Goal: Information Seeking & Learning: Find specific fact

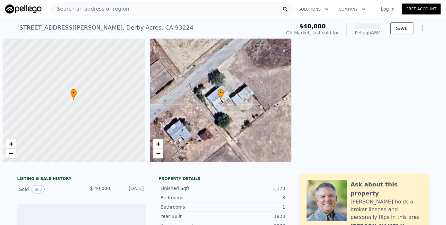
scroll to position [0, 3]
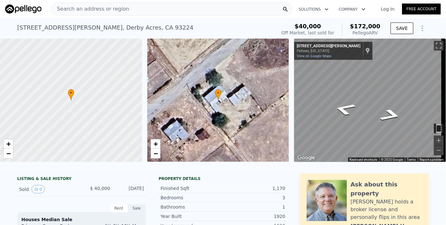
click at [97, 6] on span "Search an address or region" at bounding box center [90, 9] width 77 height 8
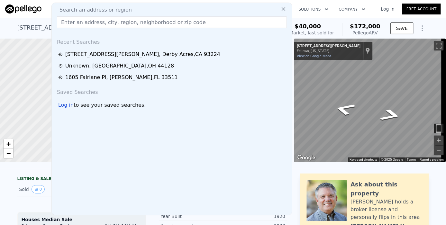
click at [72, 21] on input "text" at bounding box center [172, 22] width 230 height 12
paste input "23321 Baker Ave,"
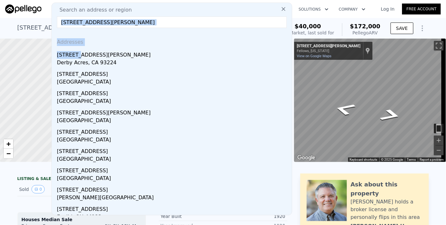
drag, startPoint x: 78, startPoint y: 57, endPoint x: 81, endPoint y: 22, distance: 34.8
click at [80, 24] on div "Search an address or region 23321 Baker Ave, Addresses 23321 Baker Ave Derby Ac…" at bounding box center [171, 109] width 241 height 213
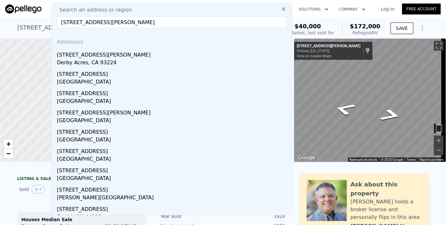
click at [136, 23] on input "23321 Baker Ave," at bounding box center [172, 22] width 230 height 12
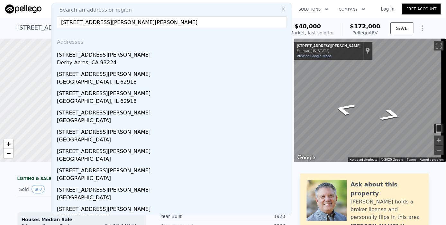
click at [113, 20] on input "23321 Baker Ave, taft" at bounding box center [172, 22] width 230 height 12
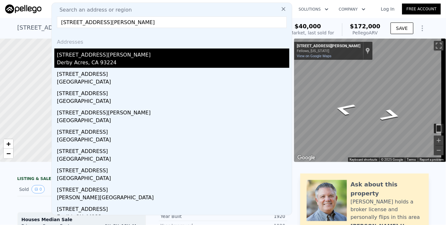
type input "[STREET_ADDRESS][PERSON_NAME]"
click at [95, 63] on div "Derby Acres, CA 93224" at bounding box center [173, 63] width 232 height 9
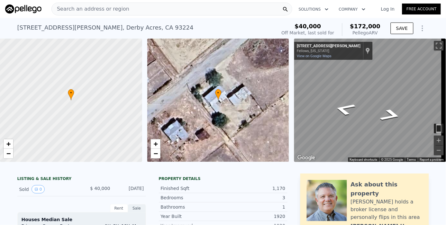
click at [101, 6] on span "Search an address or region" at bounding box center [90, 9] width 77 height 8
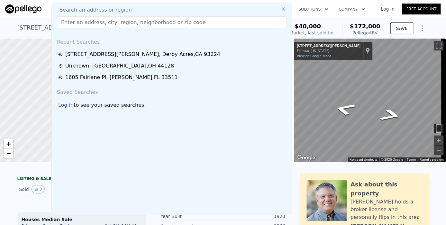
drag, startPoint x: 97, startPoint y: 23, endPoint x: 84, endPoint y: 20, distance: 13.0
click at [84, 20] on input "text" at bounding box center [172, 22] width 230 height 12
drag, startPoint x: 94, startPoint y: 54, endPoint x: 100, endPoint y: 37, distance: 18.0
click at [94, 54] on div "23321 Baker Ave , Derby Acres , CA 93224" at bounding box center [142, 54] width 155 height 8
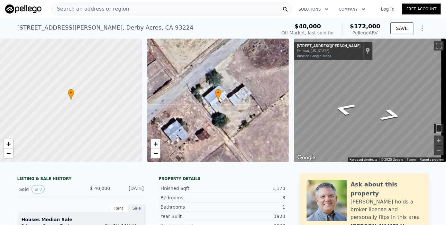
click at [94, 8] on span "Search an address or region" at bounding box center [90, 9] width 77 height 8
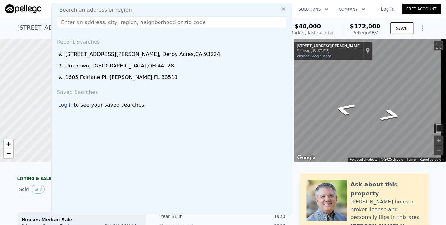
click at [74, 19] on input "text" at bounding box center [172, 22] width 230 height 12
click at [75, 17] on input "text" at bounding box center [172, 22] width 230 height 12
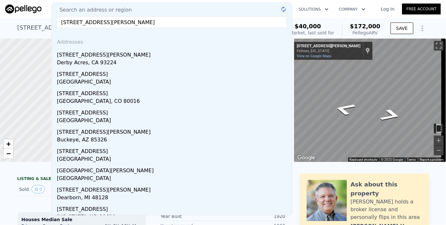
type input "23321 baker ave"
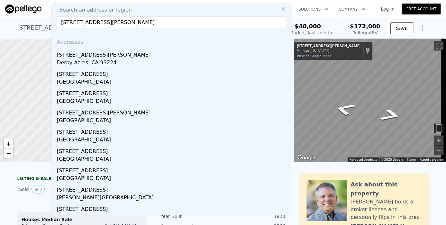
click at [14, 26] on div "23321 Baker Ave , Derby Acres , CA 93224 Sold Feb 2018 for $40k (~ARV $172k ) $…" at bounding box center [223, 28] width 446 height 21
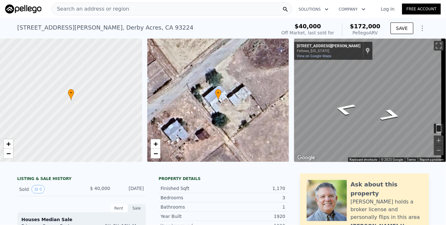
click at [105, 9] on span "Search an address or region" at bounding box center [90, 9] width 77 height 8
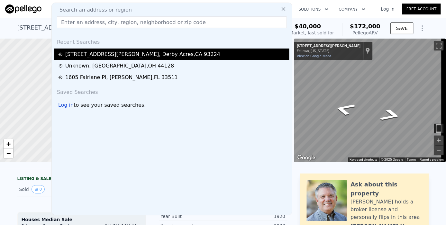
click at [99, 55] on div "23321 Baker Ave , Derby Acres , CA 93224" at bounding box center [142, 54] width 155 height 8
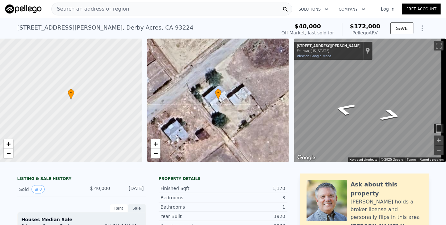
click at [73, 9] on span "Search an address or region" at bounding box center [90, 9] width 77 height 8
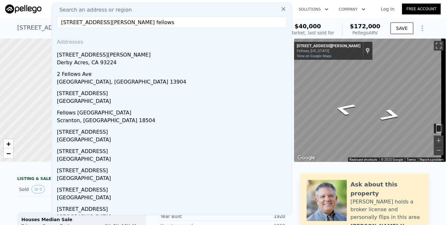
click at [116, 22] on input "23321 baker ave, fellows" at bounding box center [172, 22] width 230 height 12
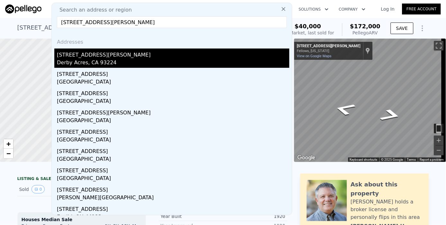
type input "23321 baker ave,"
click at [84, 57] on div "[STREET_ADDRESS][PERSON_NAME]" at bounding box center [173, 54] width 232 height 10
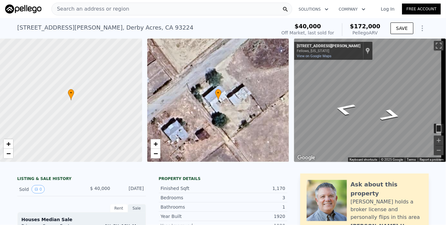
click at [96, 7] on span "Search an address or region" at bounding box center [90, 9] width 77 height 8
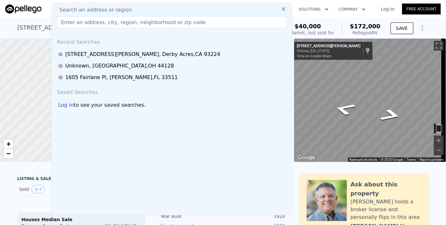
type input "[STREET_ADDRESS][PERSON_NAME]"
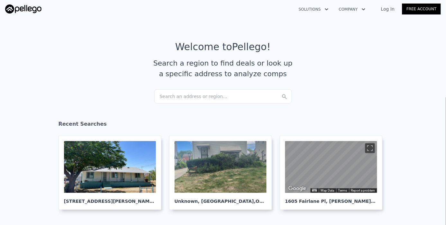
drag, startPoint x: 192, startPoint y: 94, endPoint x: 147, endPoint y: 98, distance: 44.8
click at [147, 98] on section "Welcome to Pellego ! Search a region to find deals or look up a specific addres…" at bounding box center [223, 65] width 446 height 100
click at [170, 95] on div "Search an address or region..." at bounding box center [222, 96] width 137 height 14
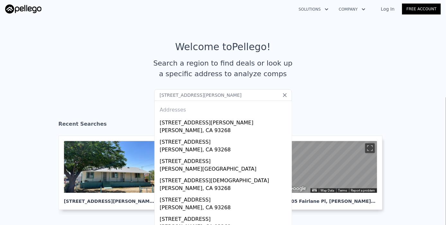
type input "[STREET_ADDRESS][PERSON_NAME]"
